Goal: Information Seeking & Learning: Check status

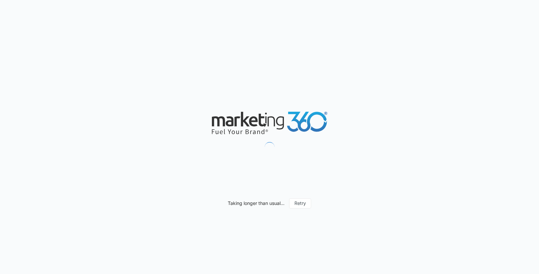
scroll to position [651, 0]
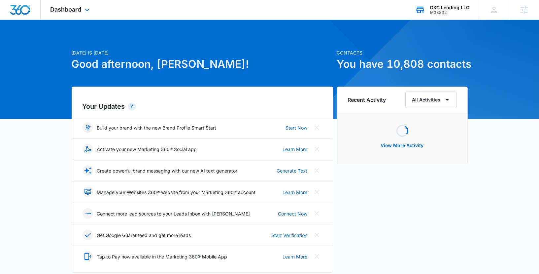
click at [432, 16] on div "DKC Lending LLC M38832 Your Accounts View All" at bounding box center [442, 9] width 74 height 19
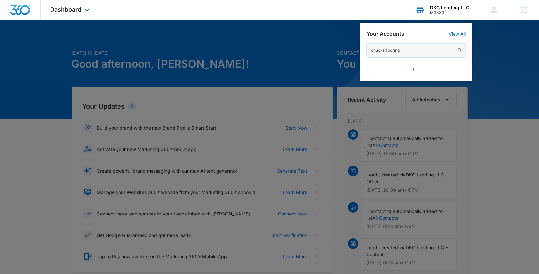
click at [404, 52] on input "chucks flooring" at bounding box center [416, 50] width 99 height 13
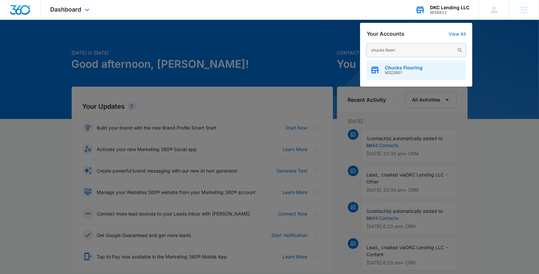
type input "chucks floori"
click at [404, 69] on span "Chucks Flooring" at bounding box center [404, 67] width 38 height 5
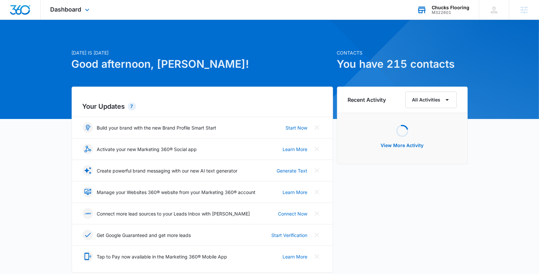
click at [83, 10] on div "Dashboard Apps Reputation Forms CRM Email Social POS Content Ads Intelligence F…" at bounding box center [71, 9] width 60 height 19
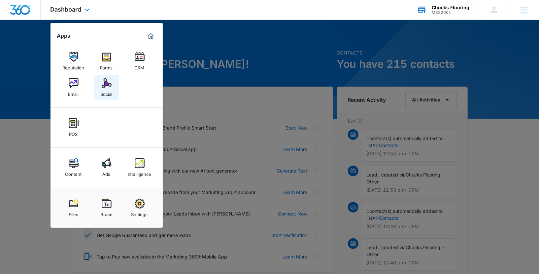
click at [111, 91] on div "Social" at bounding box center [107, 92] width 12 height 9
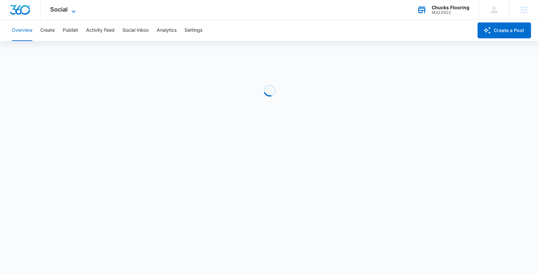
click at [70, 10] on icon at bounding box center [74, 12] width 8 height 8
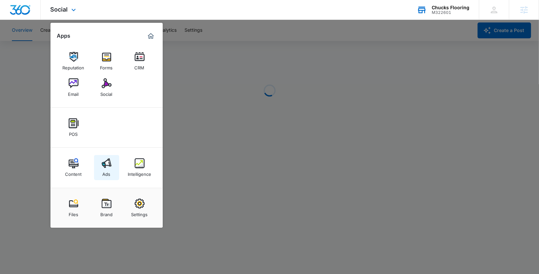
click at [111, 165] on img at bounding box center [107, 163] width 10 height 10
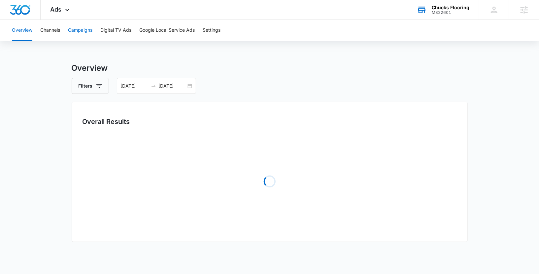
click at [82, 31] on button "Campaigns" at bounding box center [80, 30] width 24 height 21
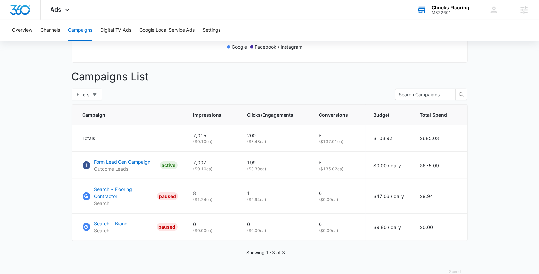
scroll to position [223, 0]
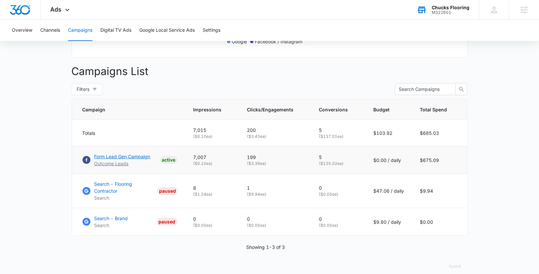
click at [116, 156] on p "Form Lead Gen Campaign" at bounding box center [122, 156] width 56 height 7
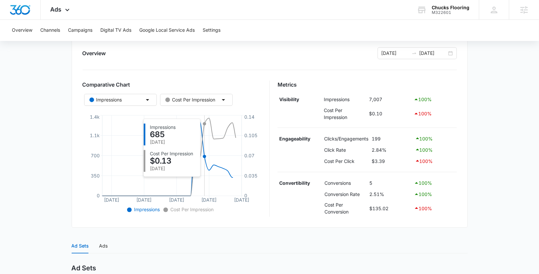
scroll to position [78, 0]
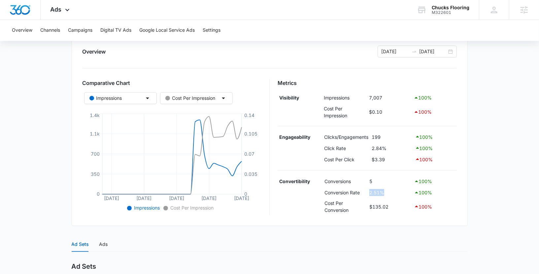
drag, startPoint x: 367, startPoint y: 192, endPoint x: 383, endPoint y: 192, distance: 16.5
type textarea "2.51%"
click at [383, 192] on tr "Conversion Rate 2.51% 100 %" at bounding box center [367, 192] width 179 height 11
drag, startPoint x: 367, startPoint y: 180, endPoint x: 384, endPoint y: 180, distance: 16.8
click at [384, 180] on tr "Convertibility Conversions 5 100 %" at bounding box center [367, 181] width 179 height 11
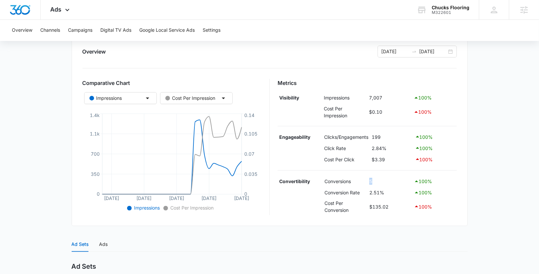
click at [384, 180] on td "5" at bounding box center [390, 181] width 45 height 11
drag, startPoint x: 372, startPoint y: 158, endPoint x: 397, endPoint y: 157, distance: 25.1
click at [397, 158] on td "$3.39" at bounding box center [391, 159] width 43 height 11
click at [397, 157] on td "$3.39" at bounding box center [391, 159] width 43 height 11
drag, startPoint x: 367, startPoint y: 191, endPoint x: 397, endPoint y: 191, distance: 29.7
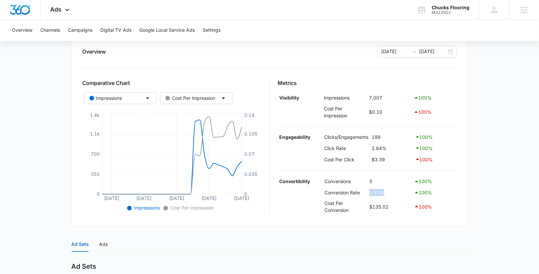
click at [397, 191] on tr "Conversion Rate 2.51% 100 %" at bounding box center [367, 192] width 179 height 11
